Goal: Task Accomplishment & Management: Complete application form

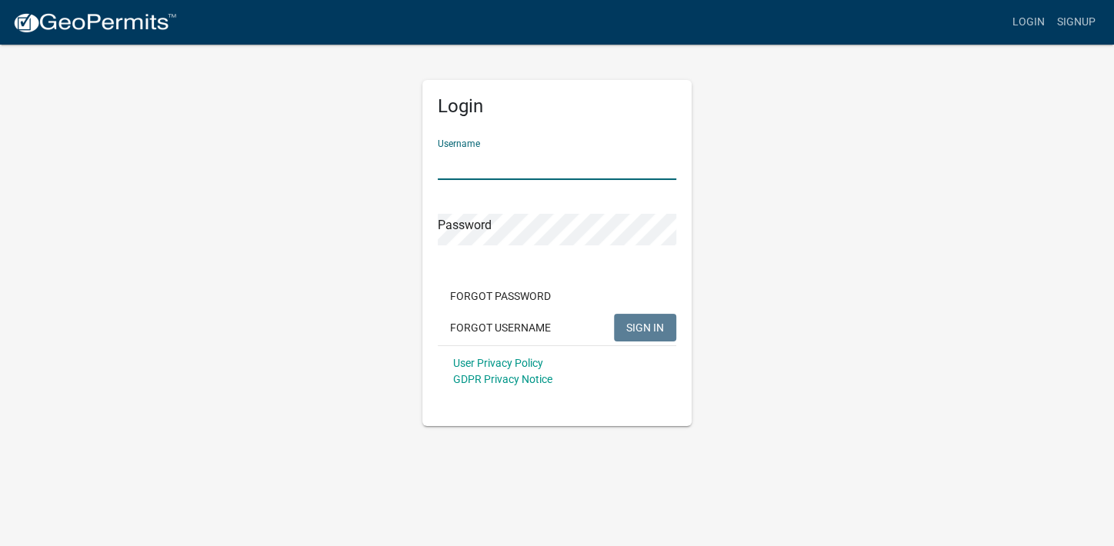
click at [498, 170] on input "Username" at bounding box center [557, 165] width 239 height 32
paste input "Bgnr2025"
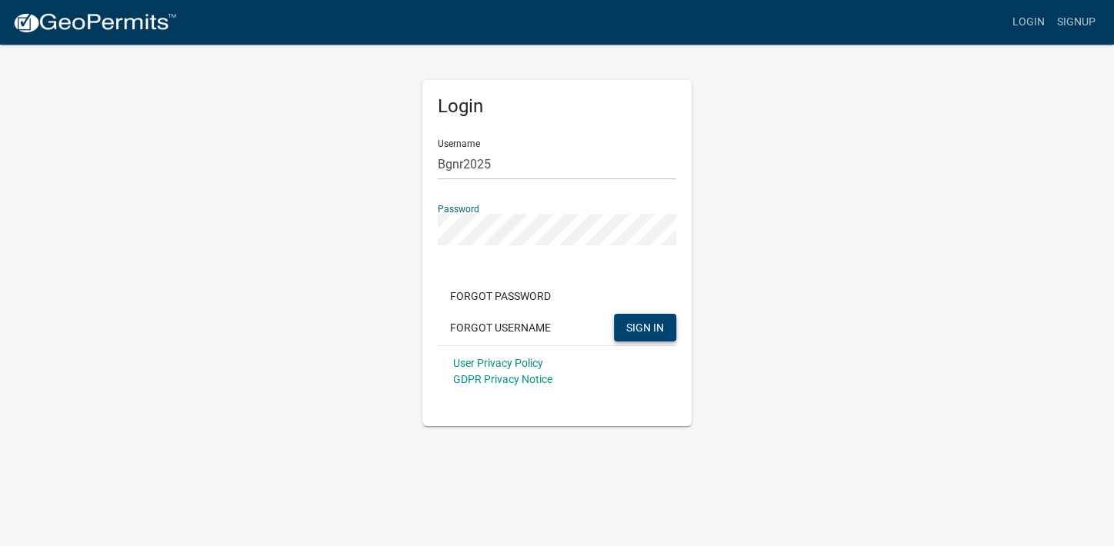
click at [651, 330] on span "SIGN IN" at bounding box center [645, 327] width 38 height 12
drag, startPoint x: 101, startPoint y: 123, endPoint x: 84, endPoint y: 112, distance: 20.5
click at [84, 112] on app-login-view "more_horiz Login Signup Login Username Bgnr2025 Password Forgot Password Forgot…" at bounding box center [557, 213] width 1114 height 426
click at [494, 169] on input "Bgnr2025" at bounding box center [557, 165] width 239 height 32
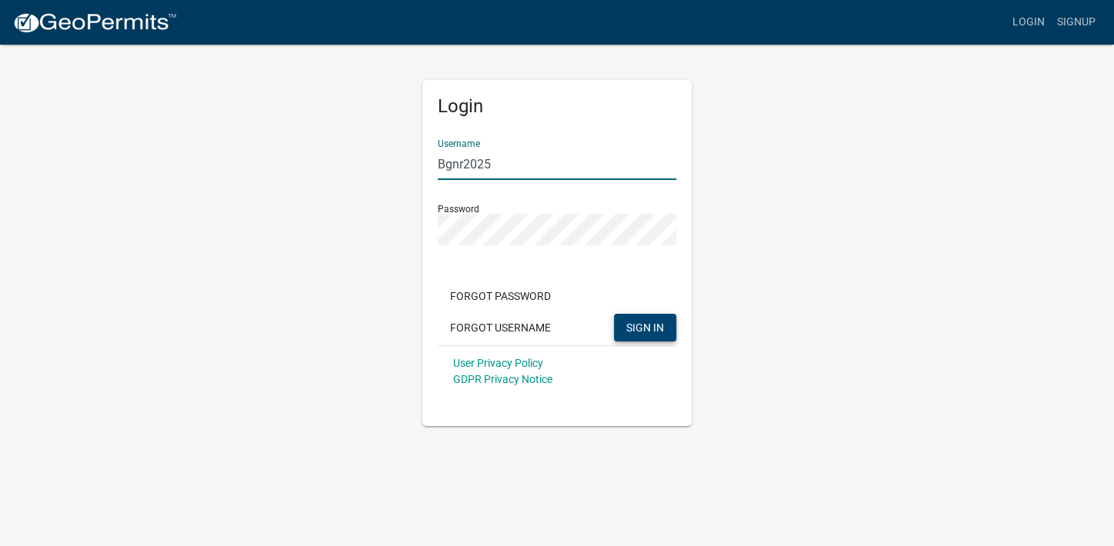
click at [494, 169] on input "Bgnr2025" at bounding box center [557, 165] width 239 height 32
type input "[EMAIL_ADDRESS][DOMAIN_NAME]"
click at [659, 328] on span "SIGN IN" at bounding box center [645, 327] width 38 height 12
